Goal: Task Accomplishment & Management: Manage account settings

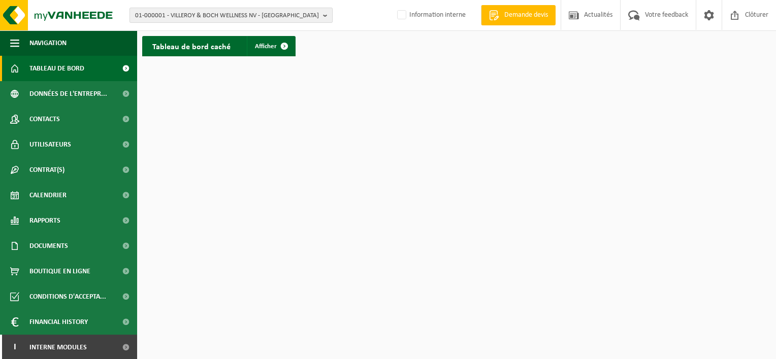
click at [330, 17] on b "button" at bounding box center [327, 15] width 9 height 14
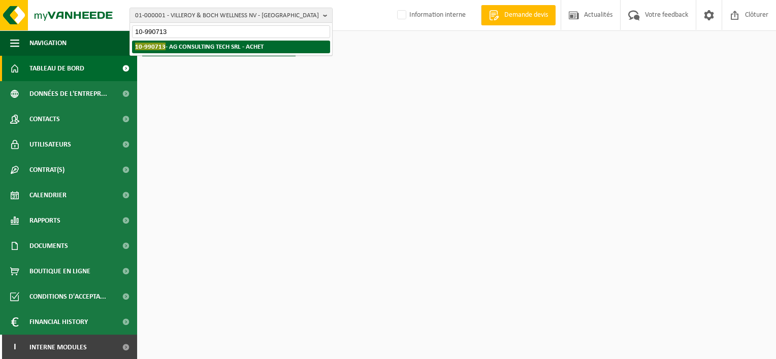
type input "10-990713"
click at [253, 45] on strong "10-990713 - AG CONSULTING TECH SRL - ACHET" at bounding box center [199, 47] width 128 height 8
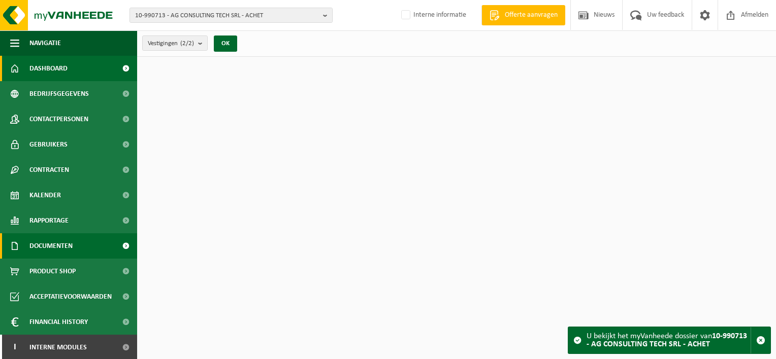
click at [69, 246] on span "Documenten" at bounding box center [50, 245] width 43 height 25
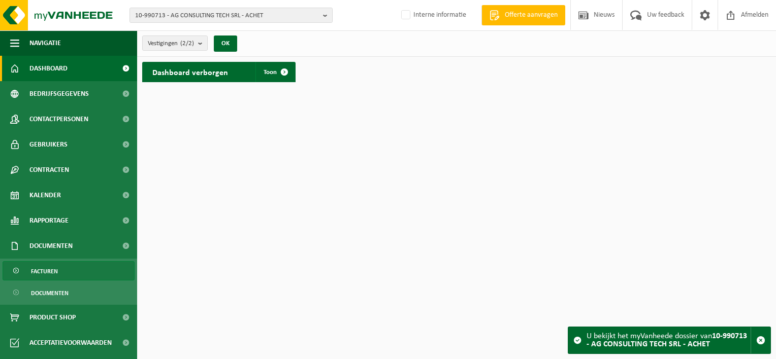
click at [73, 269] on link "Facturen" at bounding box center [69, 270] width 132 height 19
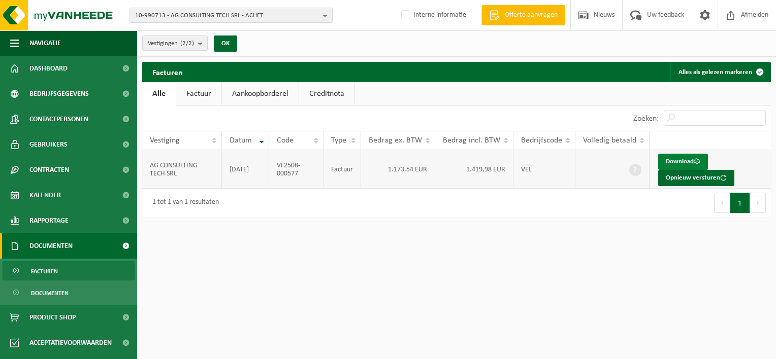
click at [678, 159] on link "Download" at bounding box center [683, 162] width 50 height 16
click at [323, 16] on b "button" at bounding box center [327, 15] width 9 height 14
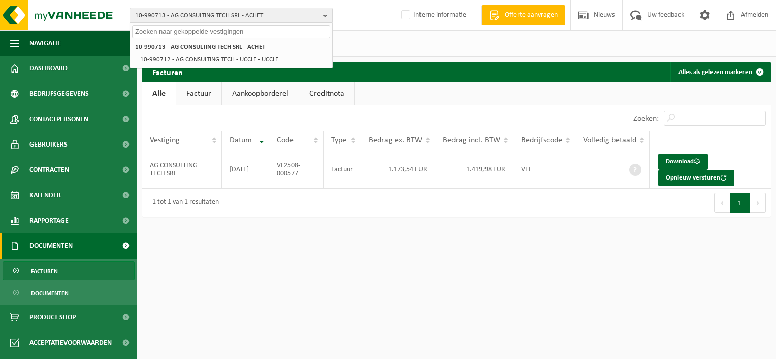
click at [267, 32] on input "text" at bounding box center [231, 31] width 198 height 13
paste input "10-990721"
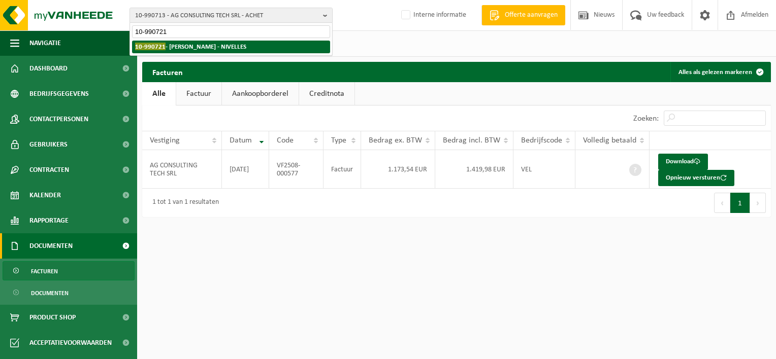
type input "10-990721"
click at [263, 43] on li "10-990721 - TESTA PAULINE - NIVELLES" at bounding box center [231, 47] width 198 height 13
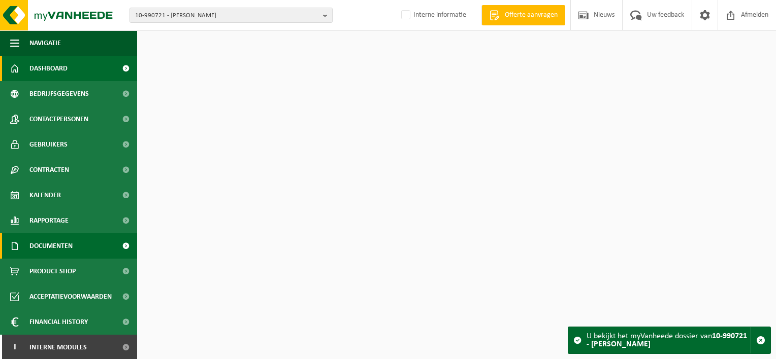
click at [53, 246] on span "Documenten" at bounding box center [50, 245] width 43 height 25
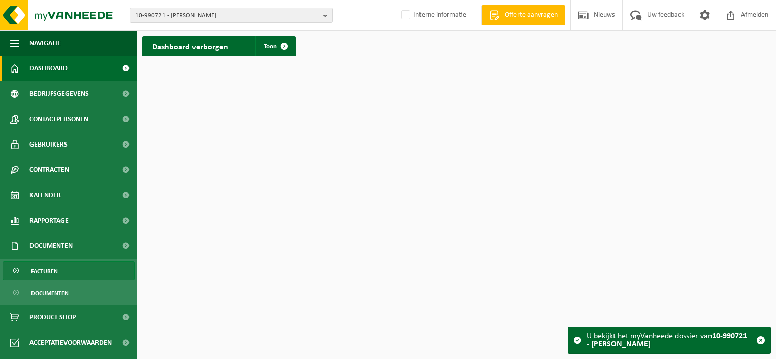
click at [49, 266] on span "Facturen" at bounding box center [44, 271] width 27 height 19
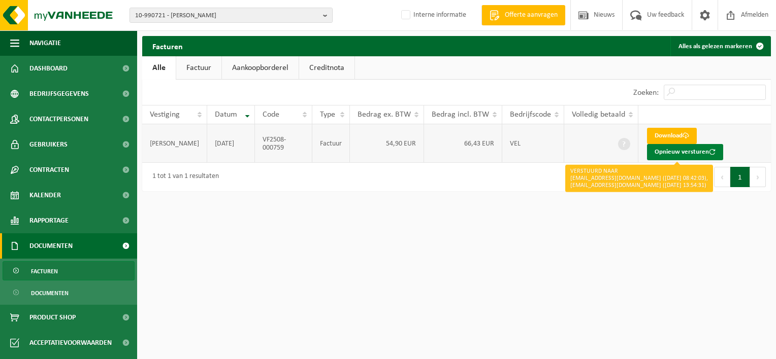
click at [672, 154] on button "Opnieuw versturen" at bounding box center [685, 152] width 76 height 16
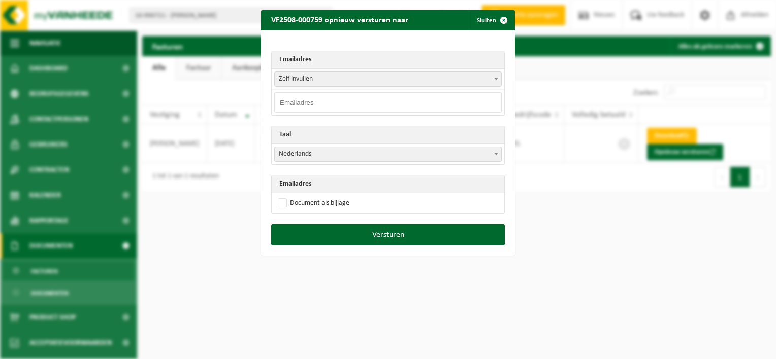
click at [491, 83] on span at bounding box center [496, 78] width 10 height 13
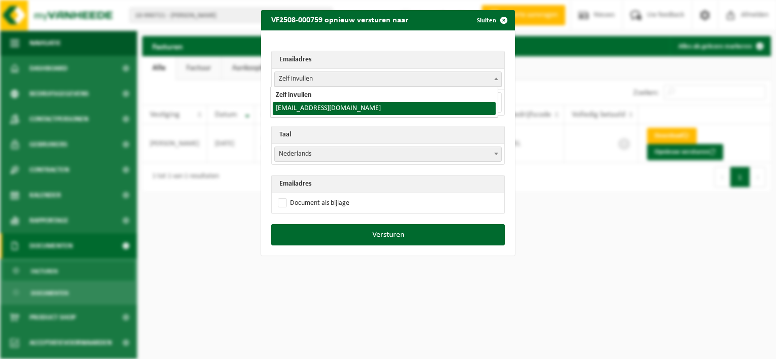
select select "[EMAIL_ADDRESS][DOMAIN_NAME]"
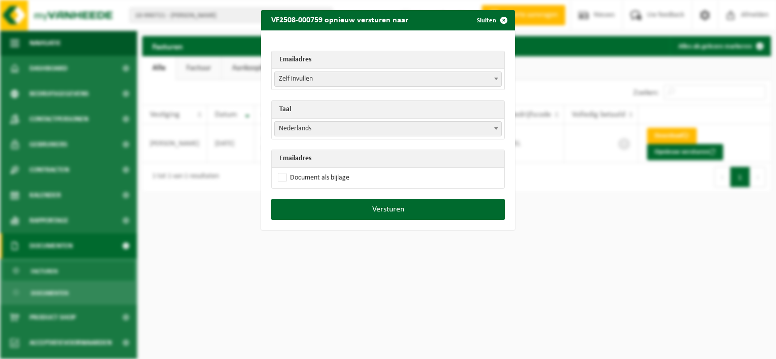
click at [496, 128] on span at bounding box center [496, 128] width 10 height 13
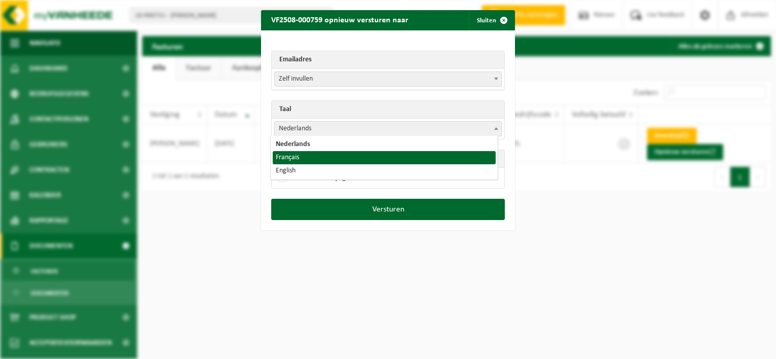
select select "fr"
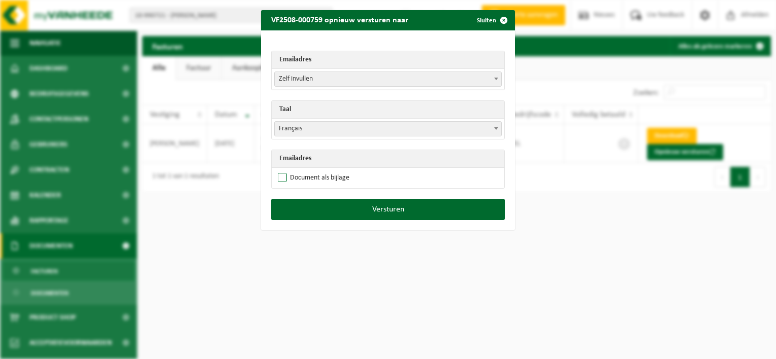
click at [278, 176] on label "Document als bijlage" at bounding box center [313, 178] width 74 height 15
click at [278, 171] on input "Document als bijlage" at bounding box center [401, 170] width 254 height 1
checkbox input "true"
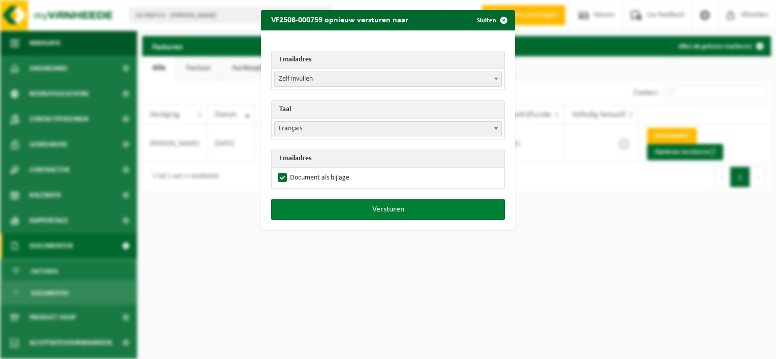
click at [375, 213] on button "Versturen" at bounding box center [387, 209] width 233 height 21
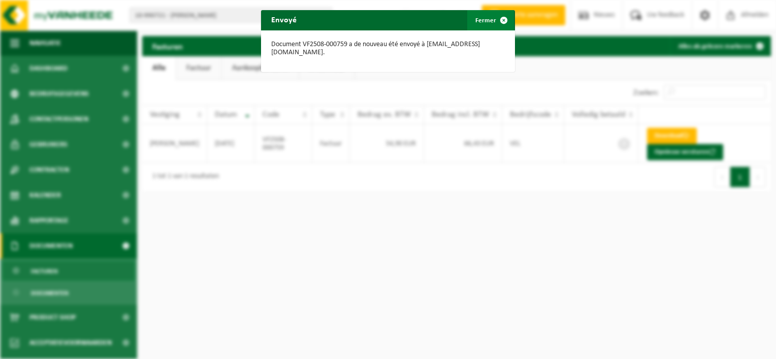
click at [497, 20] on span "button" at bounding box center [503, 20] width 20 height 20
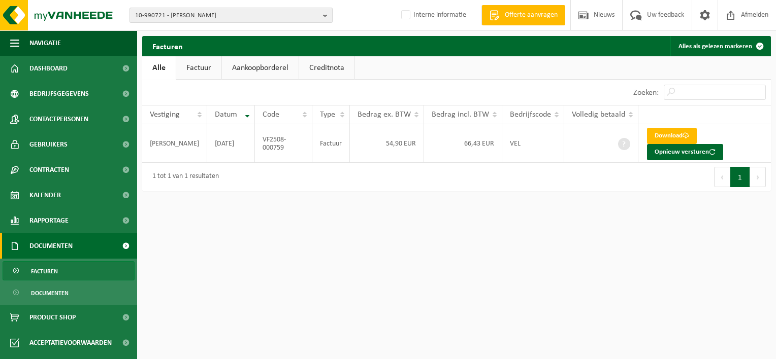
click at [324, 17] on b "button" at bounding box center [327, 15] width 9 height 14
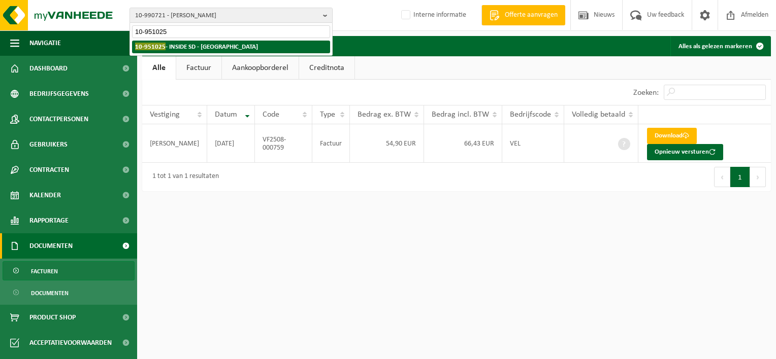
type input "10-951025"
click at [229, 49] on li "10-951025 - INSIDE SD - [GEOGRAPHIC_DATA]" at bounding box center [231, 47] width 198 height 13
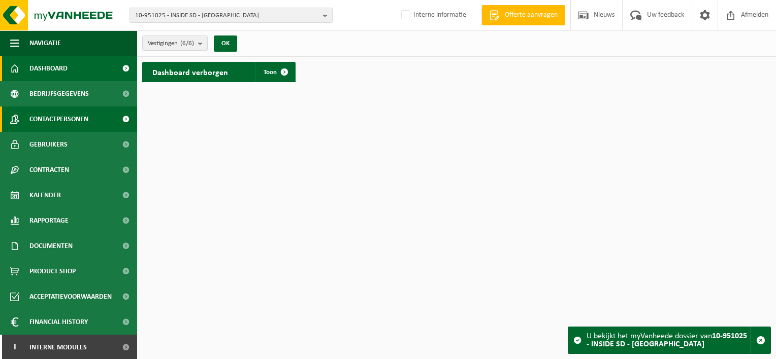
click at [71, 120] on span "Contactpersonen" at bounding box center [58, 119] width 59 height 25
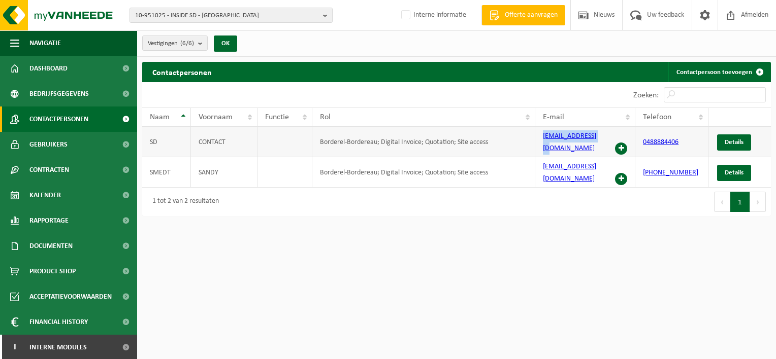
drag, startPoint x: 596, startPoint y: 138, endPoint x: 539, endPoint y: 138, distance: 57.4
click at [539, 138] on td "info@inside-sd.be" at bounding box center [585, 142] width 100 height 30
copy link "info@inside-sd.be"
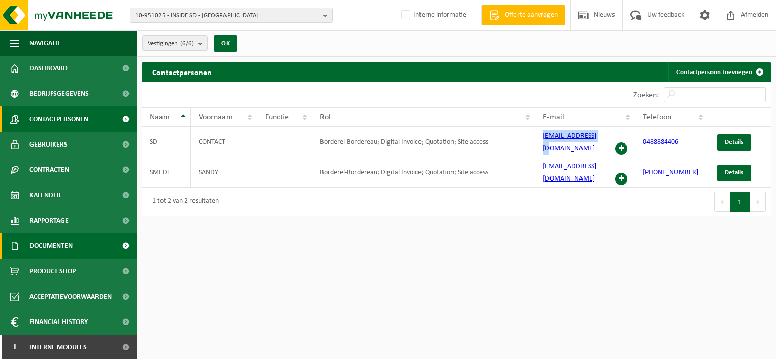
click at [54, 255] on span "Documenten" at bounding box center [50, 245] width 43 height 25
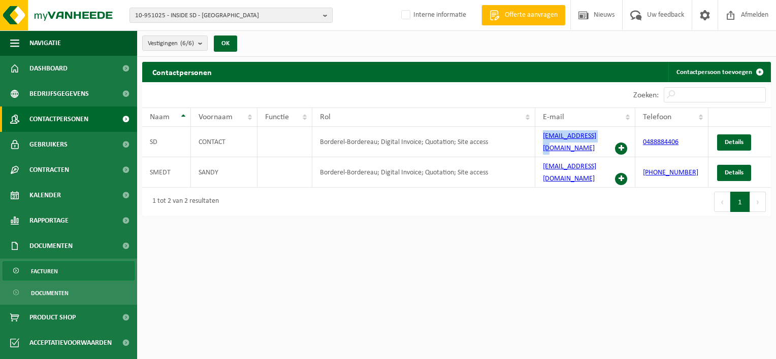
click at [53, 271] on span "Facturen" at bounding box center [44, 271] width 27 height 19
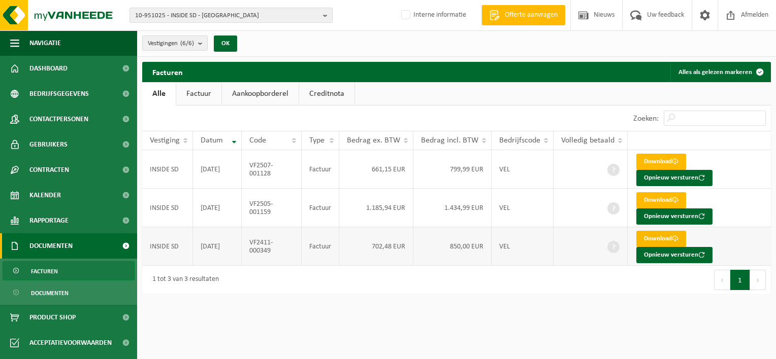
click at [653, 240] on link "Download" at bounding box center [661, 239] width 50 height 16
click at [439, 327] on html "10-951025 - INSIDE SD - DILBEEK 10-951025 - INSIDE SD - DILBEEK 10-956923 - INS…" at bounding box center [388, 179] width 776 height 359
